Goal: Contribute content

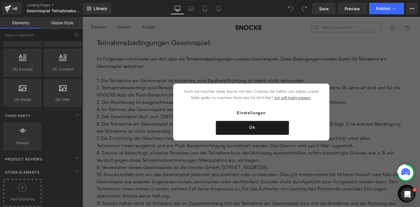
click at [33, 183] on div at bounding box center [22, 189] width 35 height 13
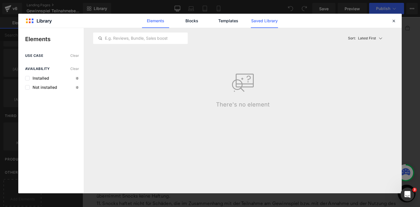
click at [254, 24] on link "Saved Library" at bounding box center [264, 21] width 27 height 14
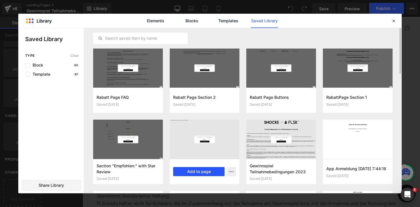
click at [193, 170] on button "Add to page" at bounding box center [198, 171] width 51 height 9
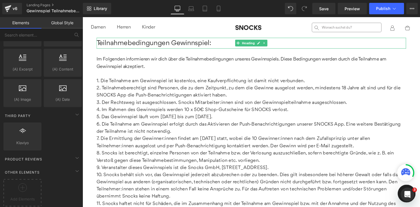
click at [161, 41] on span "Teilnahmebedingungen Gewinnspiel:" at bounding box center [156, 43] width 118 height 7
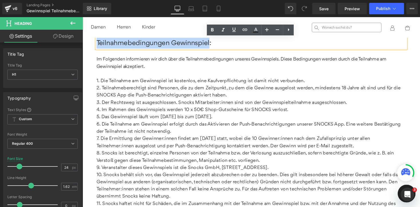
drag, startPoint x: 212, startPoint y: 44, endPoint x: 97, endPoint y: 43, distance: 114.9
click at [97, 43] on span "Teilnahmebedingungen Gewinnspiel:" at bounding box center [156, 43] width 118 height 7
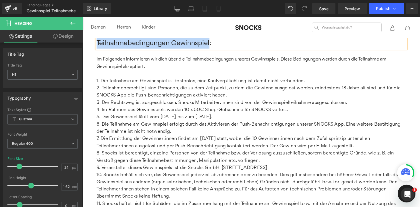
paste div
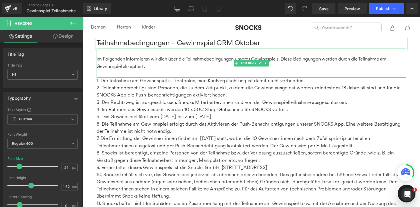
click at [134, 64] on p "Im Folgenden informieren wir dich über die Teilnahmebedingungen unseres Gewinns…" at bounding box center [255, 64] width 317 height 15
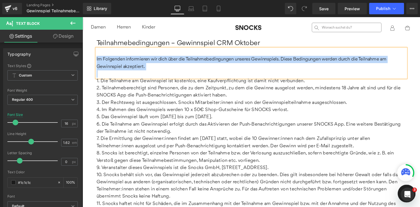
paste div
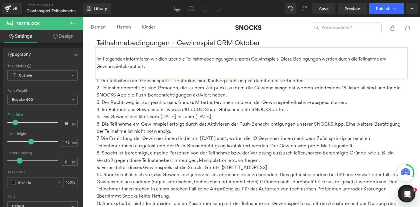
click at [149, 145] on li "Die Ermittlung der Gewinner:innen findet am [DATE] statt, wobei die 10 Gewinner…" at bounding box center [255, 145] width 317 height 15
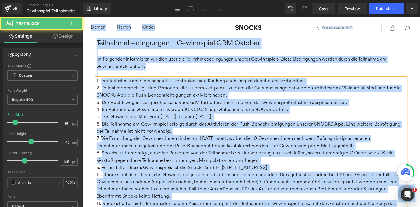
click at [149, 145] on li "Die Ermittlung der Gewinner:innen findet am [DATE] statt, wobei die 10 Gewinner…" at bounding box center [255, 145] width 317 height 15
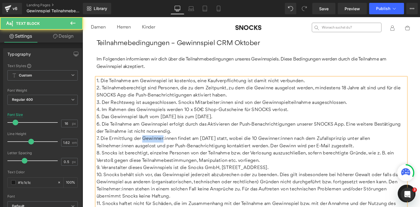
click at [149, 145] on li "Die Ermittlung der Gewinner:innen findet am [DATE] statt, wobei die 10 Gewinner…" at bounding box center [255, 145] width 317 height 15
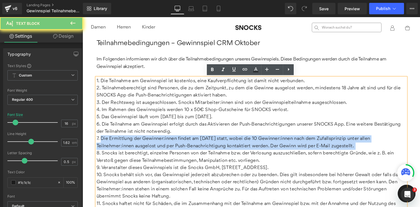
click at [149, 145] on li "Die Ermittlung der Gewinner:innen findet am [DATE] statt, wobei die 10 Gewinner…" at bounding box center [255, 145] width 317 height 15
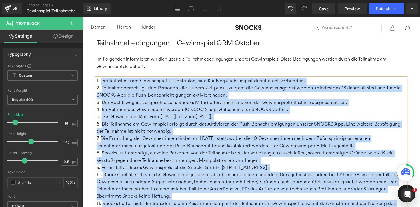
paste div
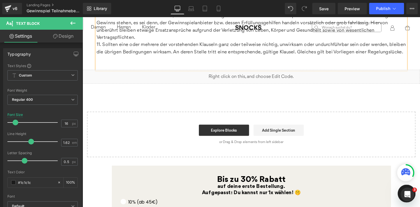
scroll to position [191, 0]
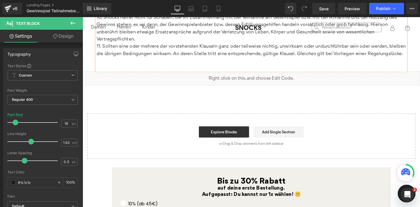
click at [229, 105] on div "Teilnahmebedingungen – Gewinnspiel CRM Oktober Heading Im Folgenden informieren…" at bounding box center [256, 4] width 346 height 315
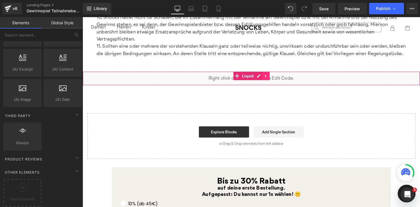
click at [272, 82] on link at bounding box center [270, 77] width 7 height 9
click at [276, 82] on link at bounding box center [274, 77] width 7 height 9
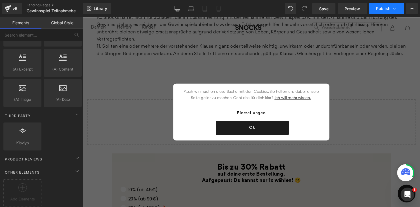
click at [388, 6] on span "Publish" at bounding box center [383, 8] width 14 height 5
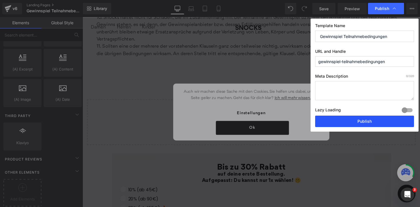
click at [369, 119] on button "Publish" at bounding box center [364, 121] width 99 height 11
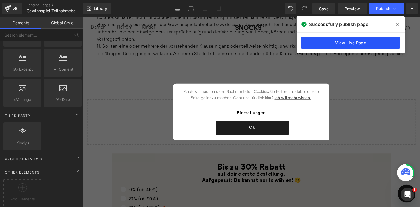
click at [347, 41] on link "View Live Page" at bounding box center [350, 42] width 99 height 11
